Goal: Information Seeking & Learning: Learn about a topic

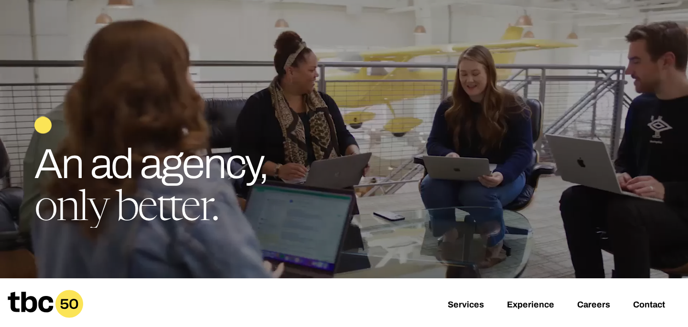
scroll to position [342, 0]
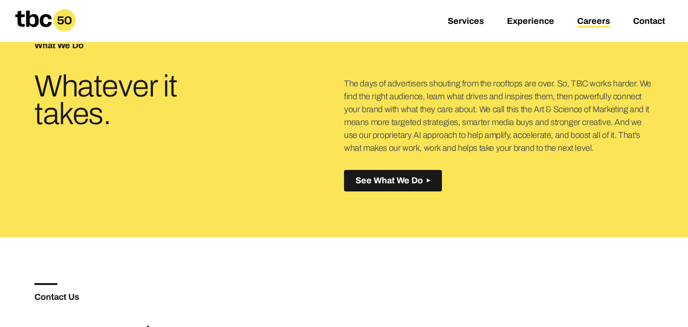
click at [603, 22] on link "Careers" at bounding box center [593, 21] width 33 height 11
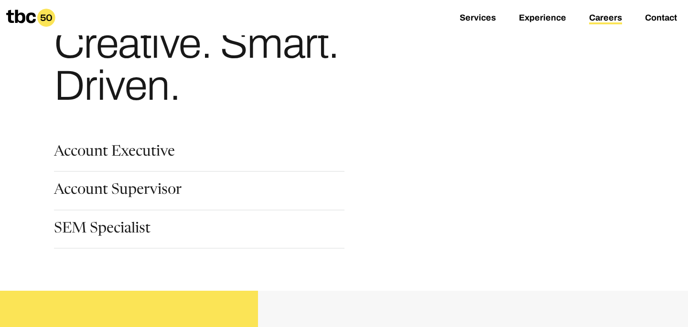
scroll to position [49, 0]
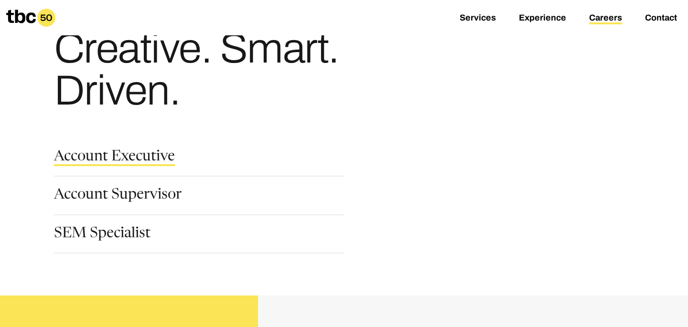
click at [149, 157] on link "Account Executive" at bounding box center [114, 158] width 121 height 16
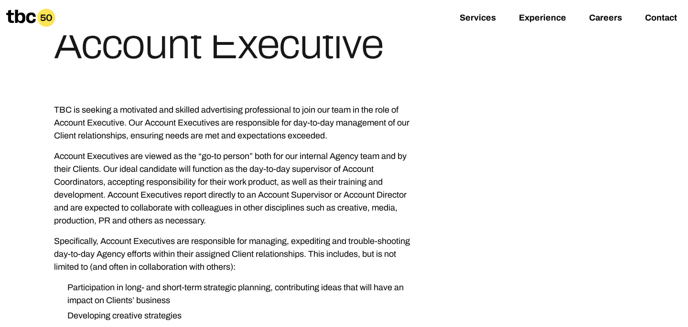
scroll to position [103, 0]
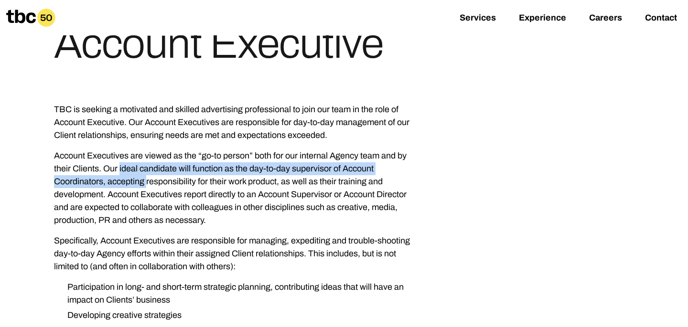
drag, startPoint x: 113, startPoint y: 173, endPoint x: 104, endPoint y: 180, distance: 12.2
click at [104, 180] on p "Account Executives are viewed as the “go-to person” both for our internal Agenc…" at bounding box center [237, 188] width 367 height 77
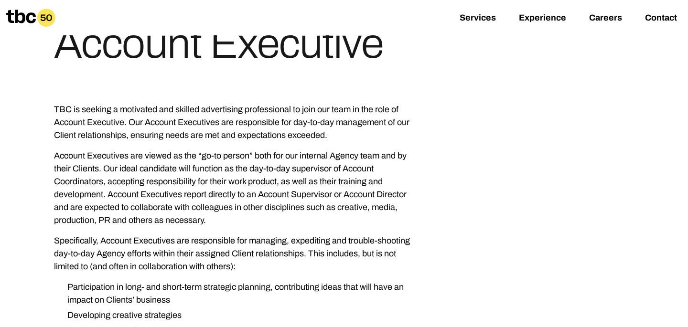
click at [154, 174] on p "Account Executives are viewed as the “go-to person” both for our internal Agenc…" at bounding box center [237, 188] width 367 height 77
drag, startPoint x: 344, startPoint y: 169, endPoint x: 102, endPoint y: 181, distance: 242.2
click at [102, 181] on p "Account Executives are viewed as the “go-to person” both for our internal Agenc…" at bounding box center [237, 188] width 367 height 77
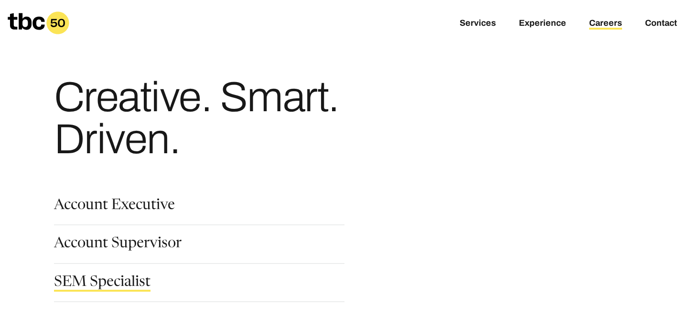
click at [132, 282] on link "SEM Specialist" at bounding box center [102, 284] width 97 height 16
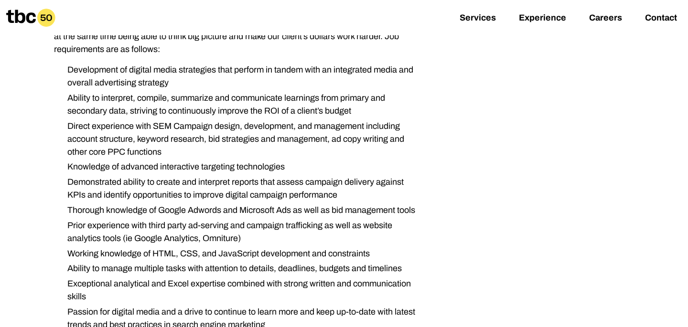
scroll to position [205, 0]
